Goal: Find specific page/section: Find specific page/section

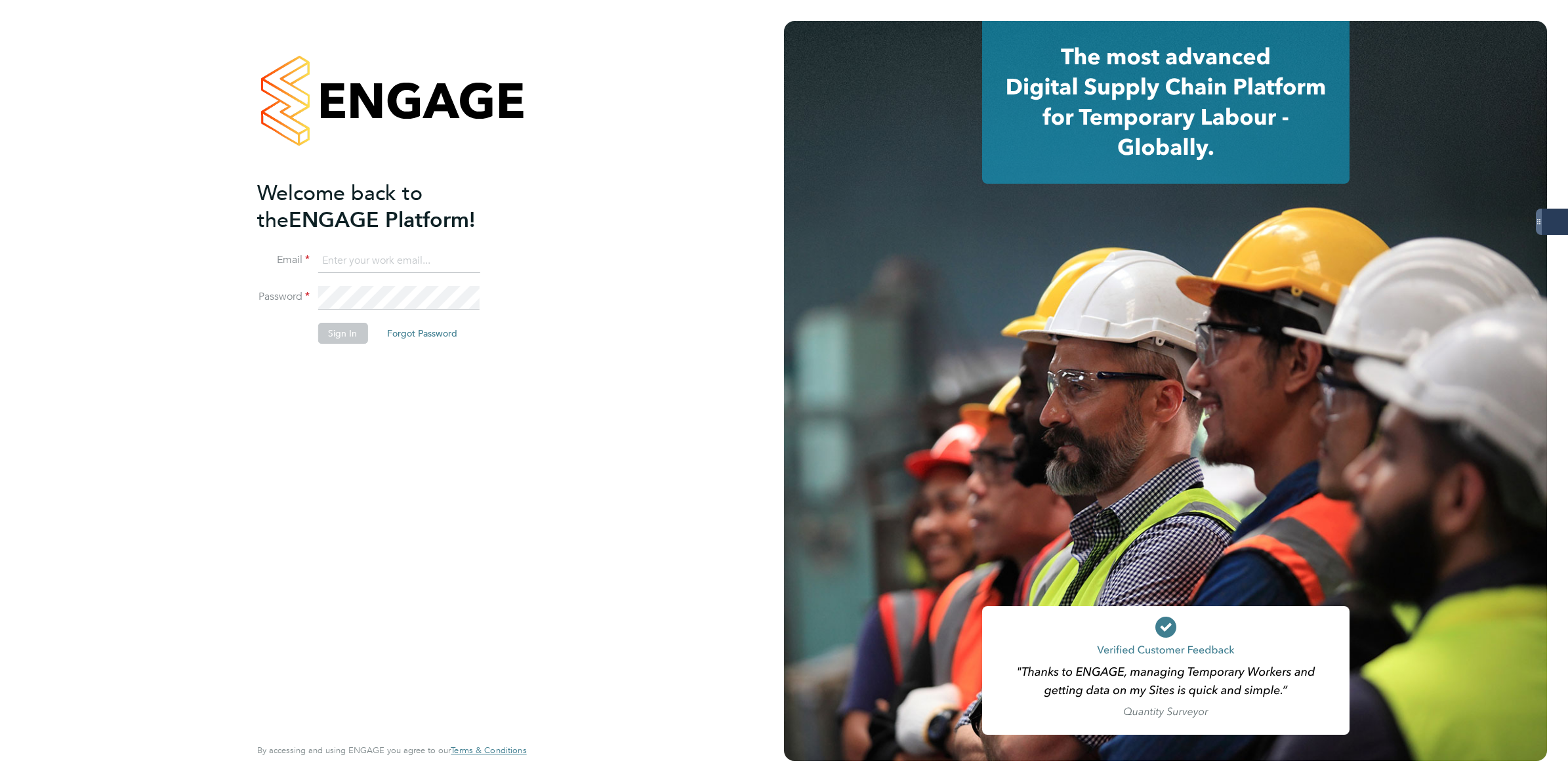
click at [399, 253] on input at bounding box center [398, 261] width 162 height 24
type input "george.westhead@servicecare.org.uk"
click at [325, 333] on button "Sign In" at bounding box center [342, 333] width 50 height 21
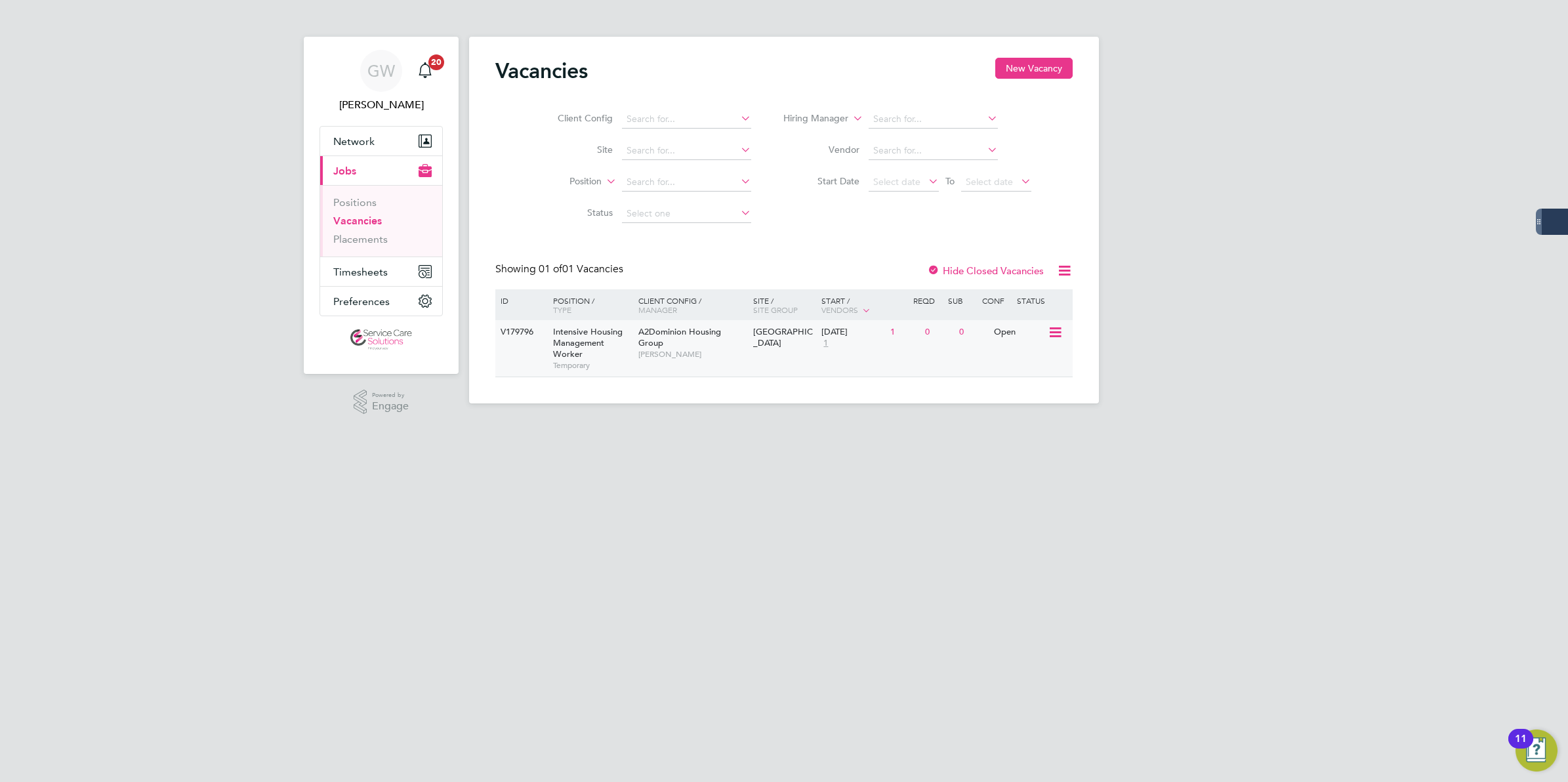
click at [698, 345] on div "A2Dominion Housing Group Loren Hessey" at bounding box center [693, 343] width 115 height 46
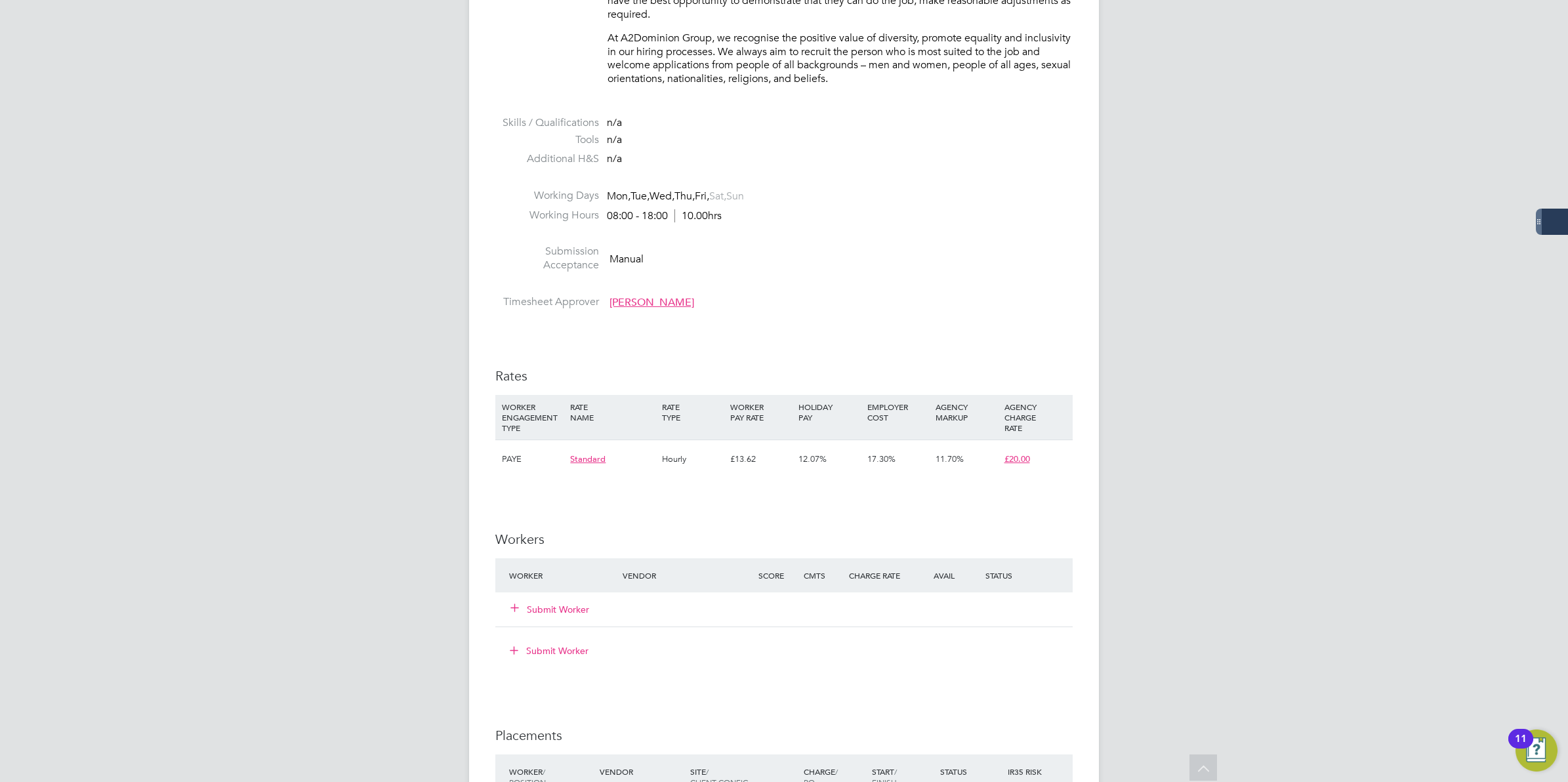
scroll to position [1476, 0]
